Goal: Information Seeking & Learning: Find specific fact

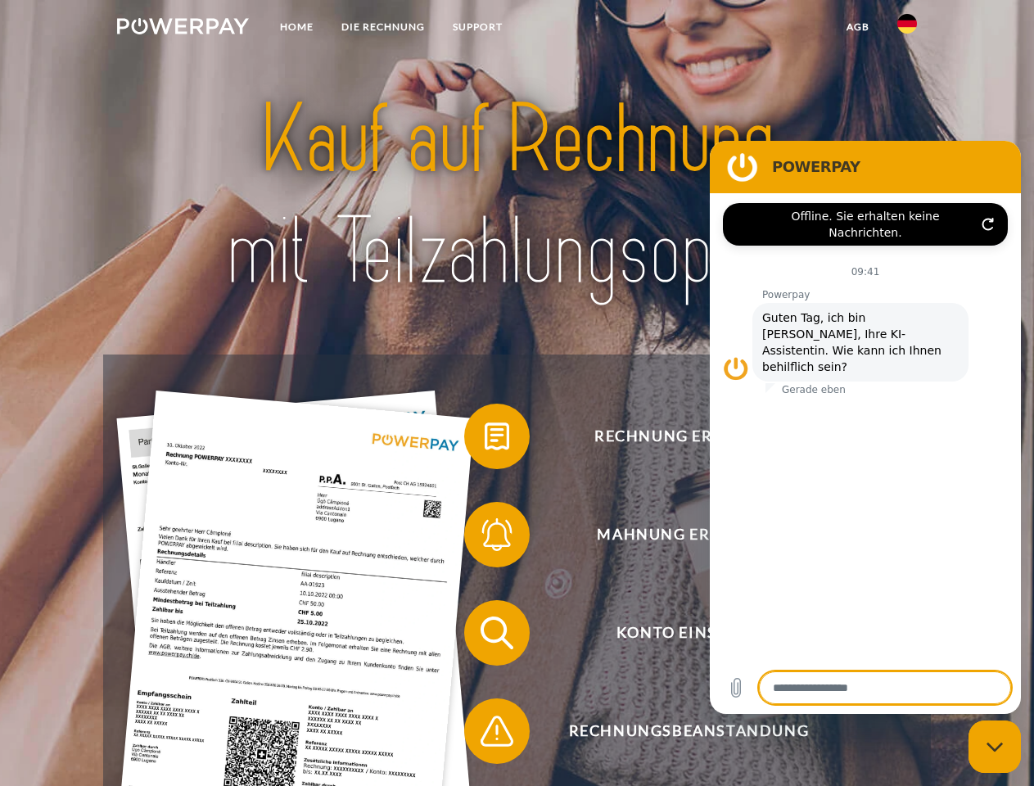
click at [183, 29] on img at bounding box center [183, 26] width 132 height 16
click at [907, 29] on img at bounding box center [908, 24] width 20 height 20
click at [858, 27] on link "agb" at bounding box center [858, 26] width 51 height 29
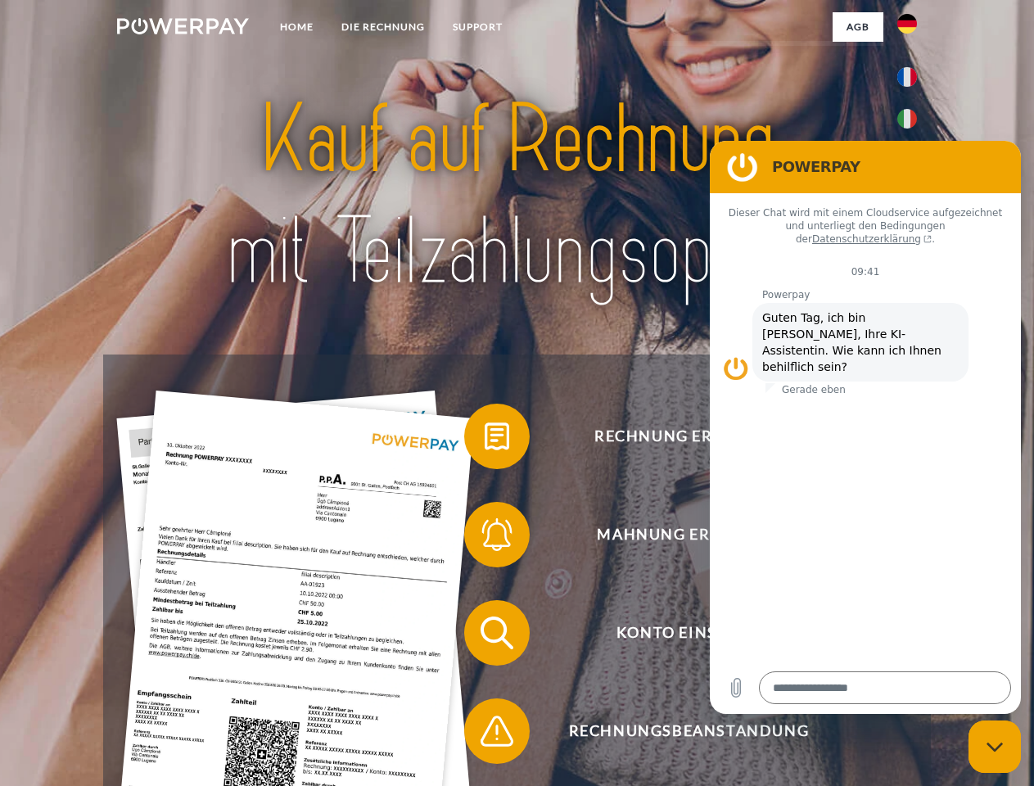
click at [485, 440] on span at bounding box center [473, 437] width 82 height 82
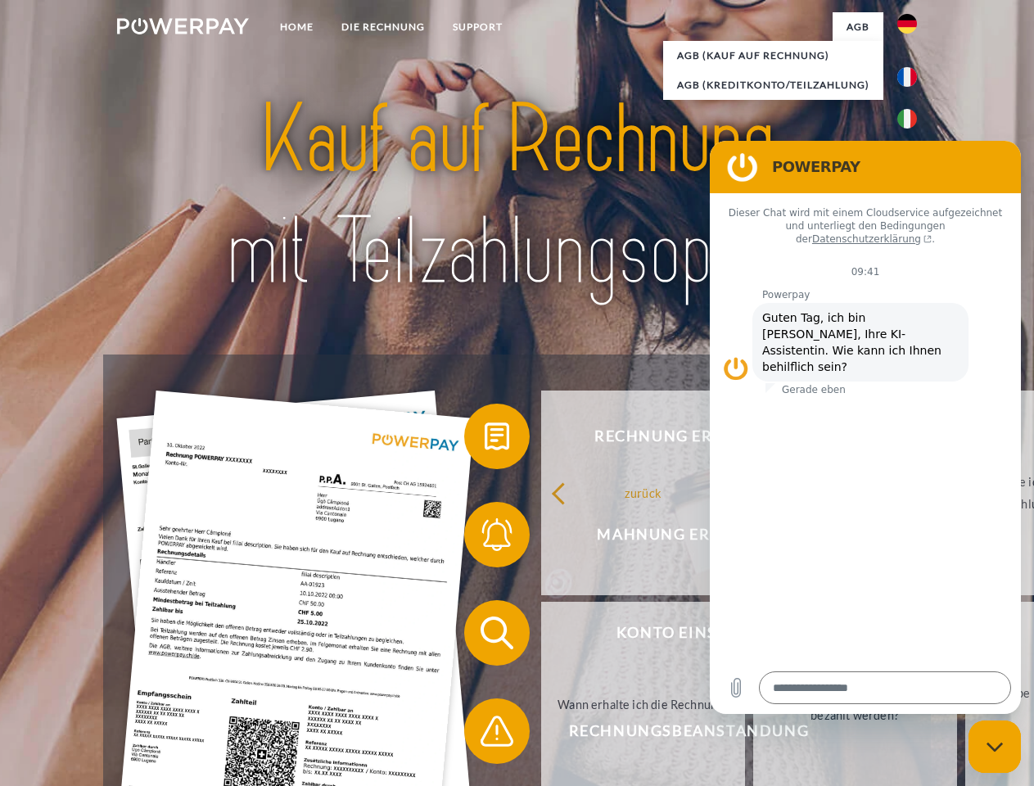
click at [485, 538] on div "Rechnung erhalten? Mahnung erhalten? Konto einsehen" at bounding box center [516, 682] width 827 height 655
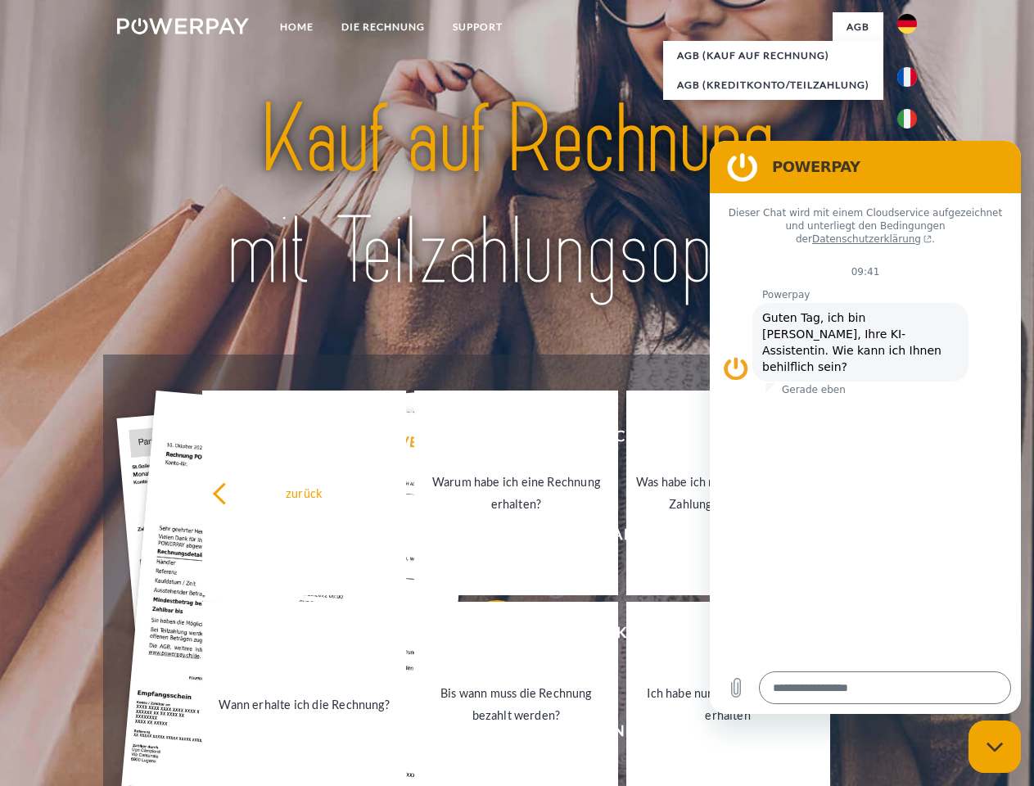
click at [485, 636] on link "Bis wann muss die Rechnung bezahlt werden?" at bounding box center [516, 704] width 204 height 205
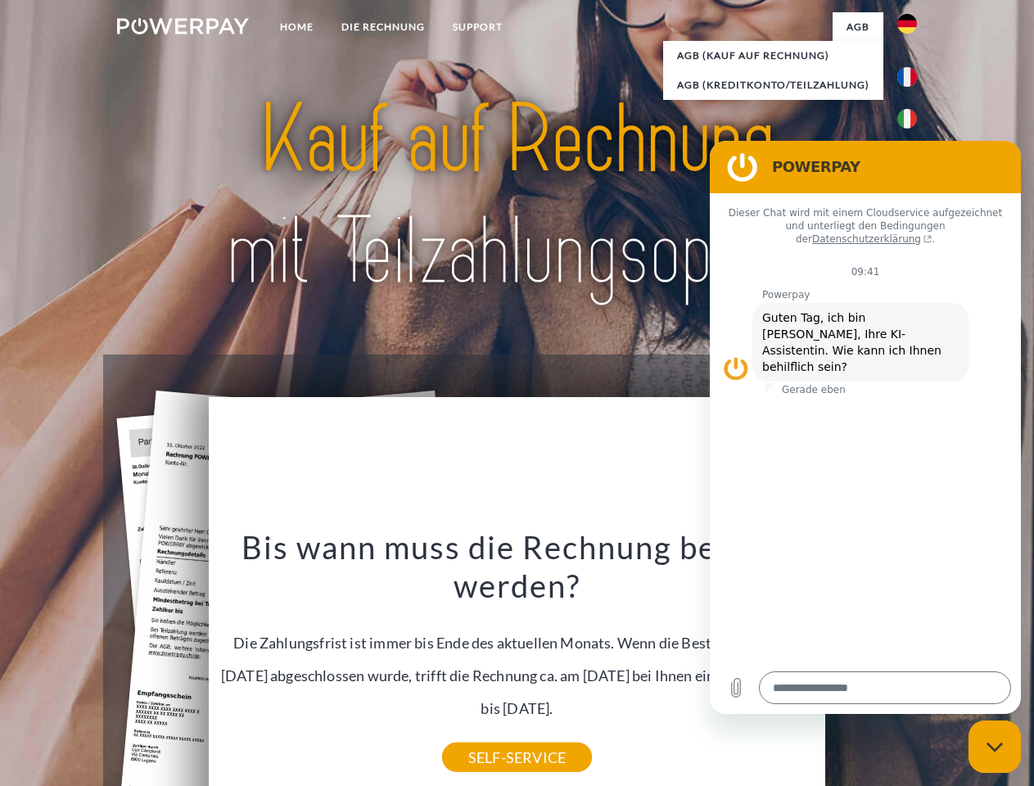
click at [995, 747] on icon "Messaging-Fenster schließen" at bounding box center [995, 747] width 17 height 11
type textarea "*"
